Goal: Information Seeking & Learning: Find specific page/section

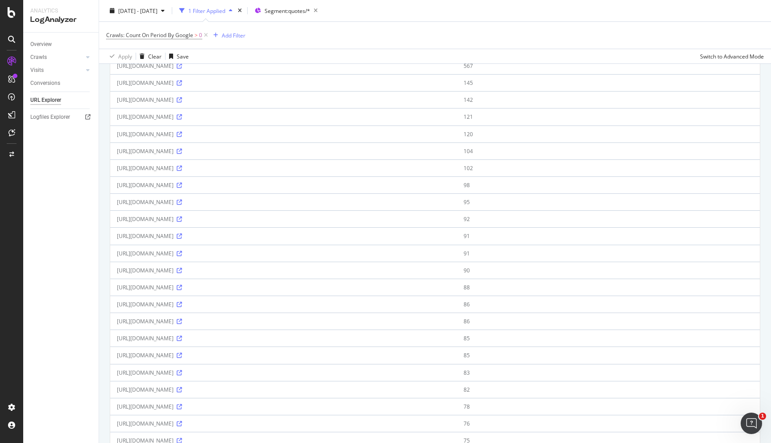
scroll to position [291, 0]
click at [182, 153] on icon at bounding box center [179, 150] width 5 height 5
click at [182, 255] on icon at bounding box center [179, 252] width 5 height 5
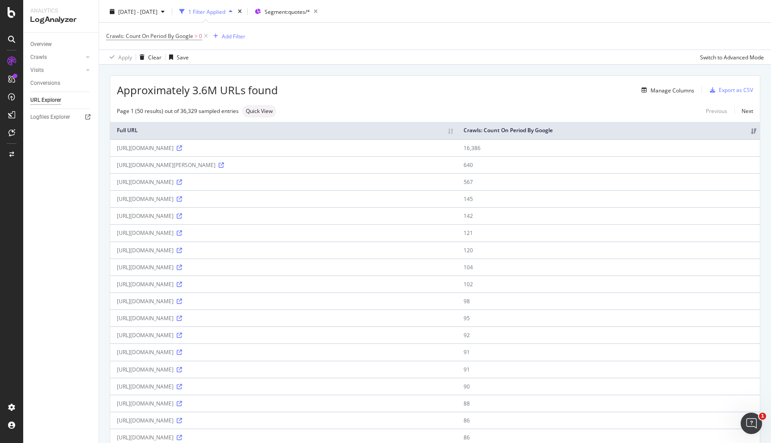
scroll to position [0, 0]
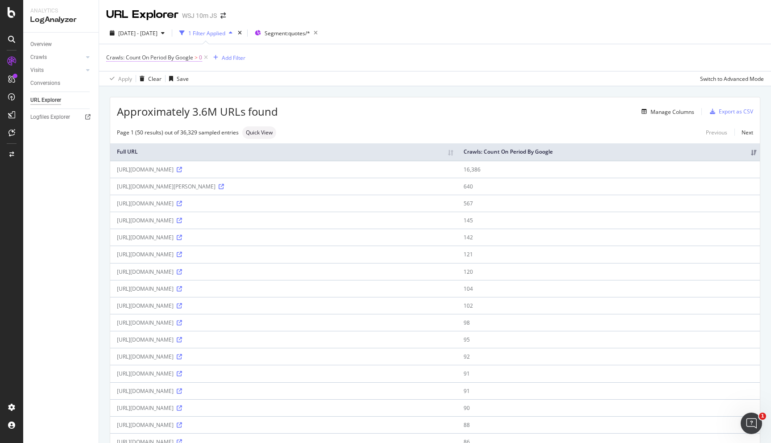
click at [196, 58] on span ">" at bounding box center [195, 58] width 3 height 8
click at [199, 56] on span "Crawls: Count On Period By Google > 0" at bounding box center [154, 58] width 96 height 8
click at [147, 94] on icon at bounding box center [149, 93] width 6 height 5
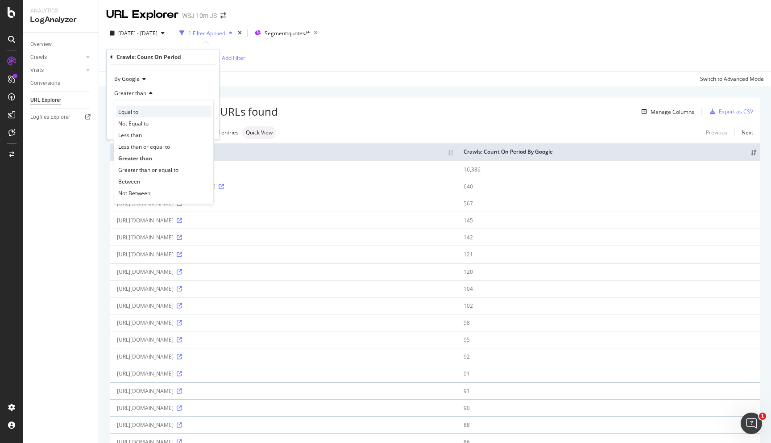
click at [145, 110] on div "Equal to" at bounding box center [163, 112] width 95 height 12
click at [207, 130] on div "Apply" at bounding box center [205, 128] width 14 height 8
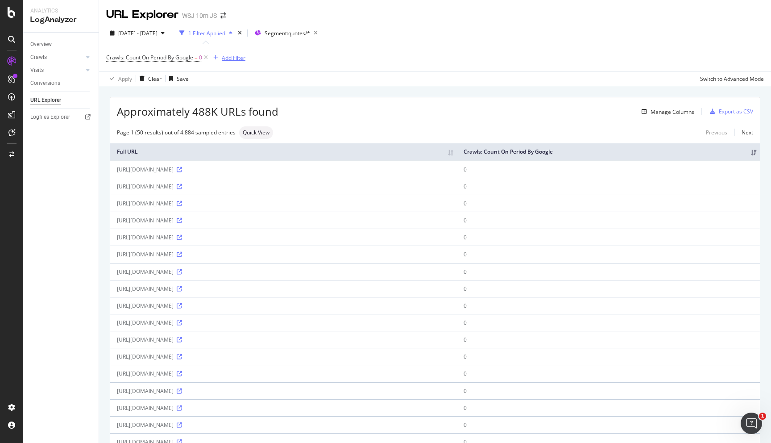
click at [243, 60] on div "Add Filter" at bounding box center [234, 58] width 24 height 8
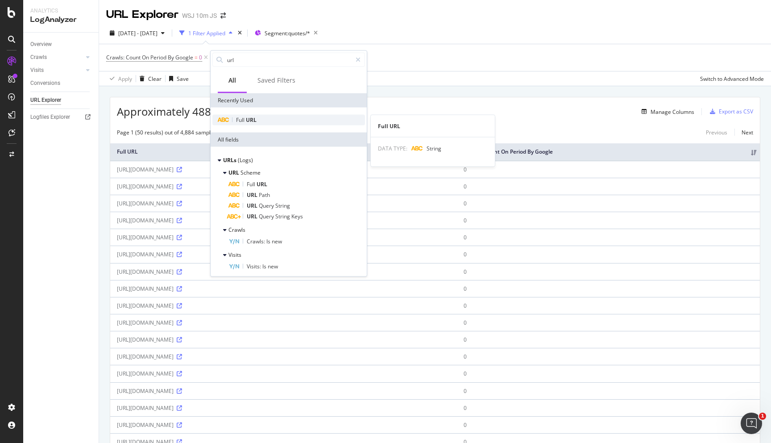
type input "url"
click at [274, 123] on div "Full URL" at bounding box center [288, 120] width 153 height 11
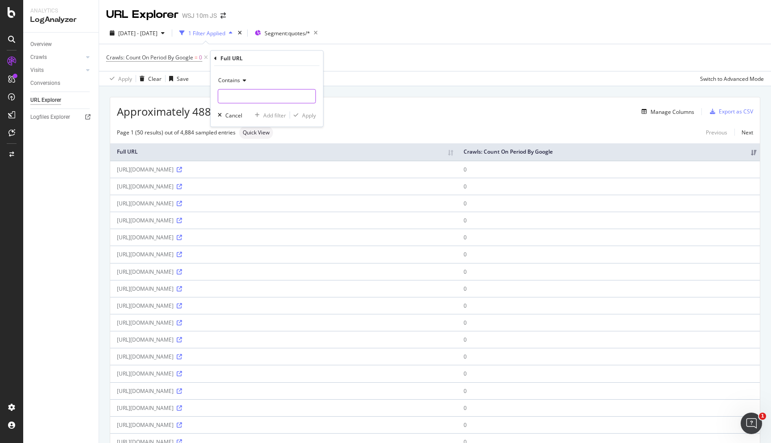
click at [274, 95] on input "text" at bounding box center [266, 96] width 97 height 14
paste input "[URL][DOMAIN_NAME]"
type input "[URL][DOMAIN_NAME]"
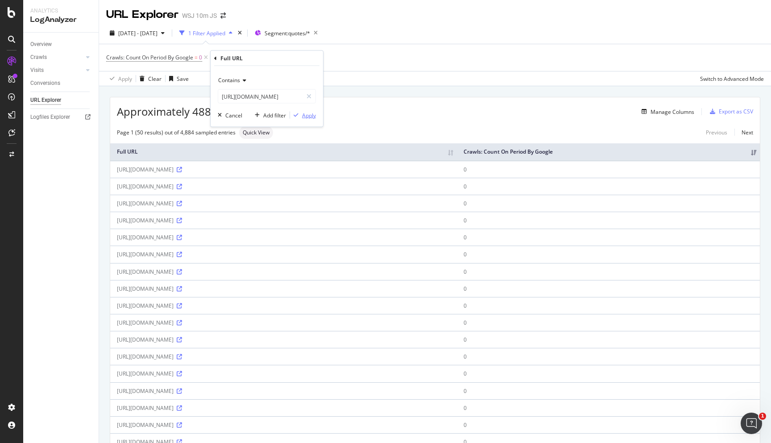
click at [312, 112] on div "Apply" at bounding box center [309, 115] width 14 height 8
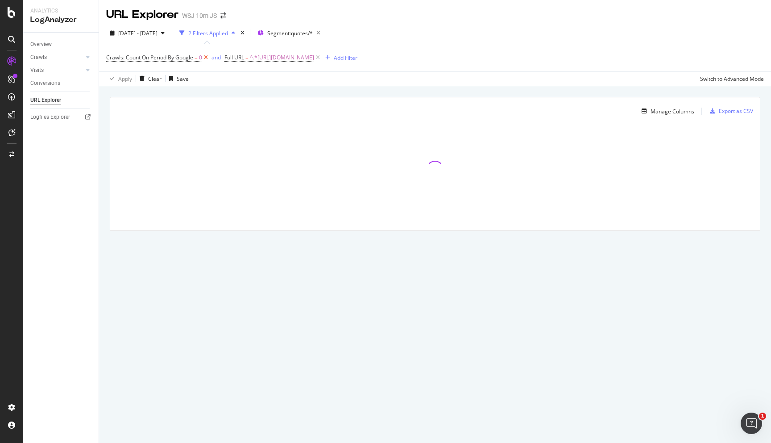
click at [205, 58] on icon at bounding box center [206, 57] width 8 height 9
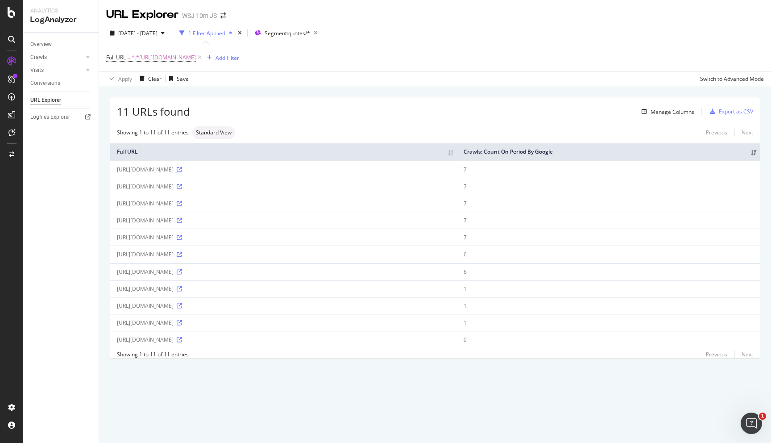
click at [182, 172] on icon at bounding box center [179, 169] width 5 height 5
click at [182, 189] on icon at bounding box center [179, 186] width 5 height 5
